Goal: Find specific page/section: Find specific page/section

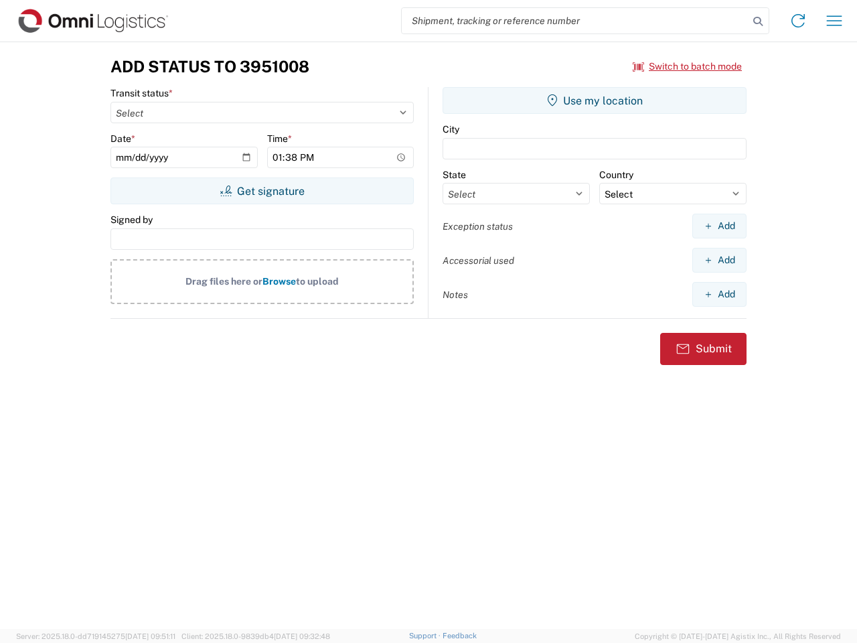
click at [575, 21] on input "search" at bounding box center [575, 20] width 347 height 25
click at [758, 21] on icon at bounding box center [758, 21] width 19 height 19
click at [798, 21] on icon at bounding box center [798, 20] width 21 height 21
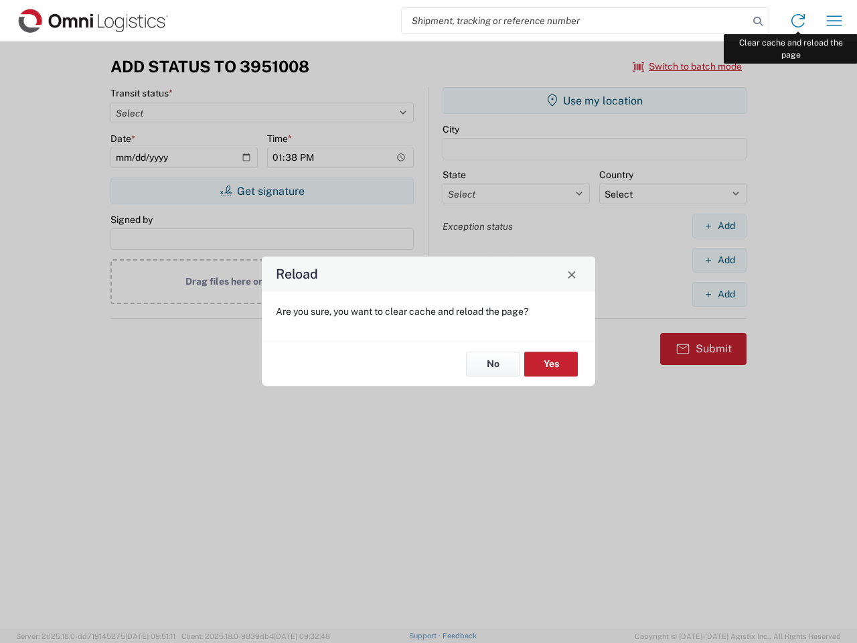
click at [835, 21] on div "Reload Are you sure, you want to clear cache and reload the page? No Yes" at bounding box center [428, 321] width 857 height 643
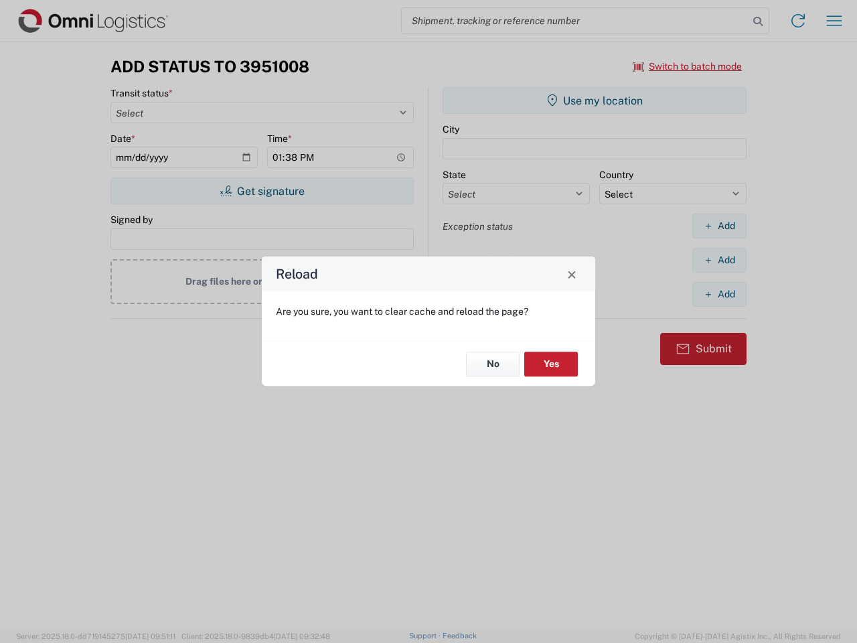
click at [688, 66] on div "Reload Are you sure, you want to clear cache and reload the page? No Yes" at bounding box center [428, 321] width 857 height 643
click at [262, 191] on div "Reload Are you sure, you want to clear cache and reload the page? No Yes" at bounding box center [428, 321] width 857 height 643
click at [595, 100] on div "Reload Are you sure, you want to clear cache and reload the page? No Yes" at bounding box center [428, 321] width 857 height 643
click at [719, 226] on div "Reload Are you sure, you want to clear cache and reload the page? No Yes" at bounding box center [428, 321] width 857 height 643
click at [719, 260] on div "Reload Are you sure, you want to clear cache and reload the page? No Yes" at bounding box center [428, 321] width 857 height 643
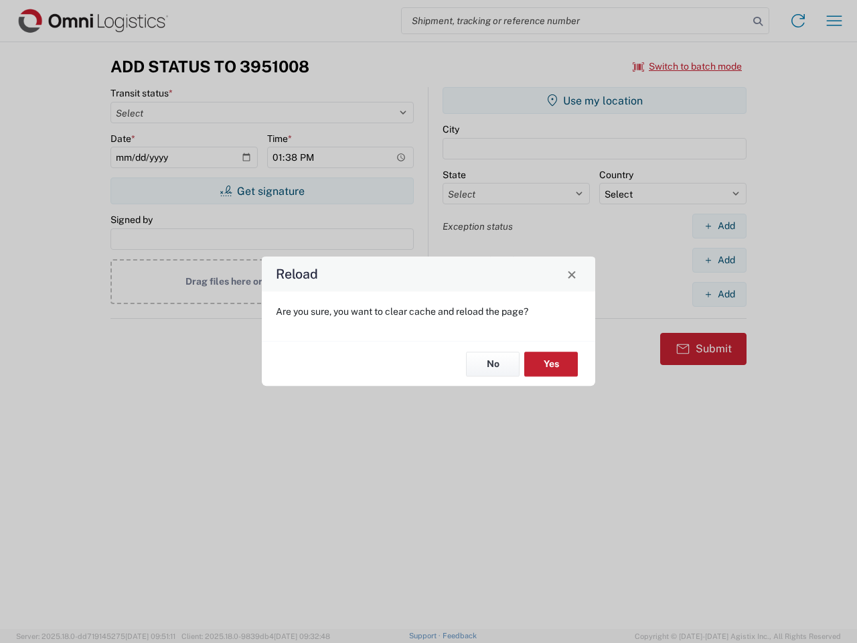
click at [719, 294] on div "Reload Are you sure, you want to clear cache and reload the page? No Yes" at bounding box center [428, 321] width 857 height 643
